Goal: Task Accomplishment & Management: Use online tool/utility

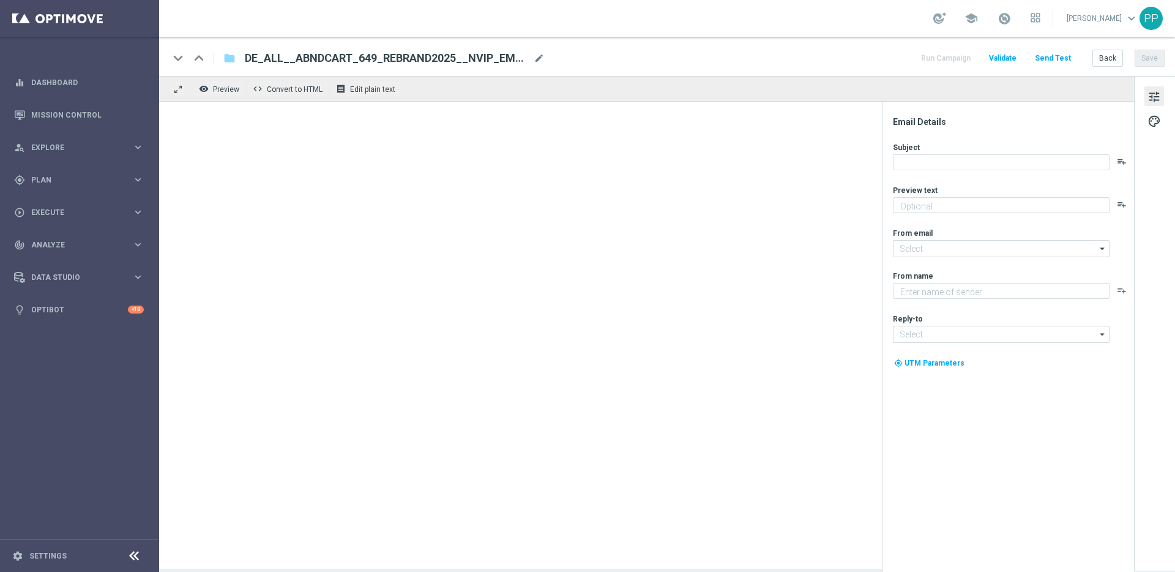
type textarea "Setze jetzt deinen Einkauf fort!"
type textarea "Lottoland"
type input "mail@crm.lottoland.com"
type input "service@lottoland.com"
